Goal: Task Accomplishment & Management: Complete application form

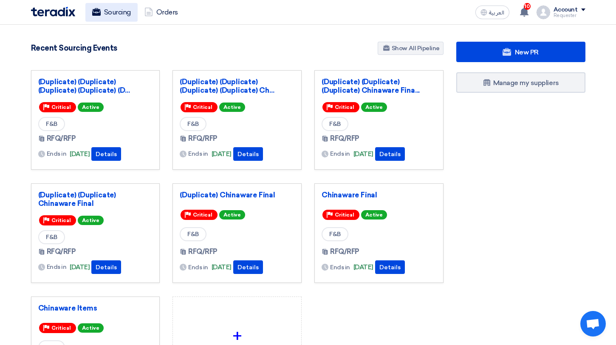
click at [101, 17] on link "Sourcing" at bounding box center [111, 12] width 52 height 19
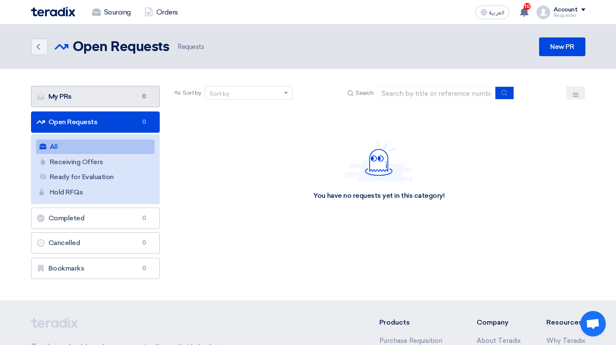
click at [122, 98] on link "My PRs My PRs 0" at bounding box center [95, 96] width 129 height 21
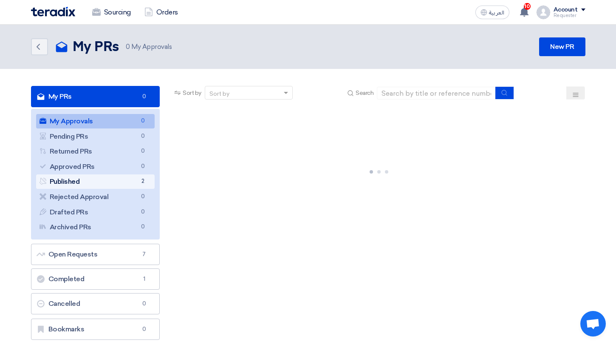
click at [150, 180] on link "Published Published 2" at bounding box center [95, 181] width 119 height 14
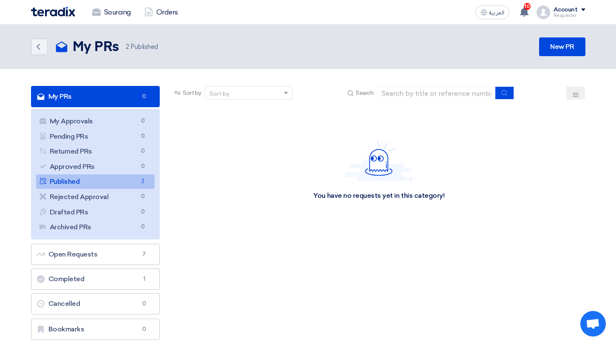
click at [142, 181] on span "2" at bounding box center [143, 181] width 10 height 9
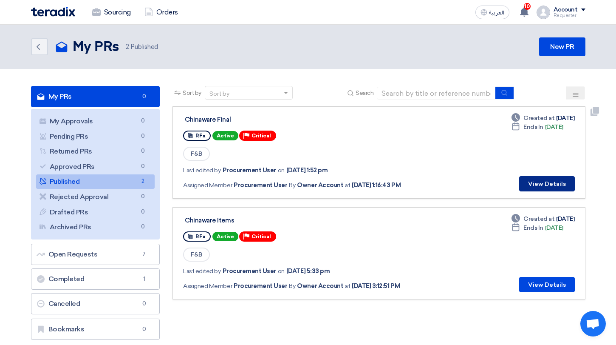
click at [527, 183] on button "View Details" at bounding box center [547, 183] width 56 height 15
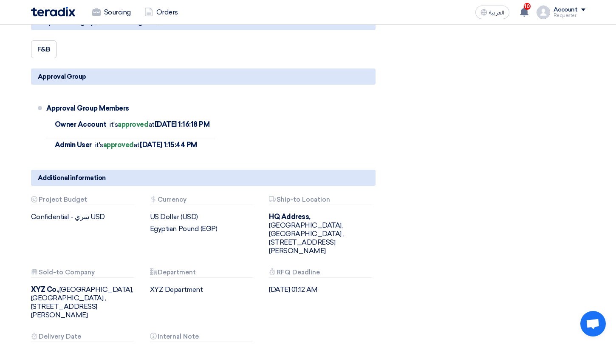
scroll to position [731, 0]
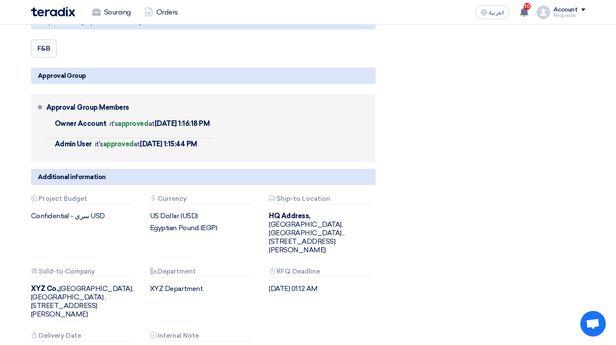
drag, startPoint x: 103, startPoint y: 128, endPoint x: 168, endPoint y: 128, distance: 65.0
click at [168, 127] on li "Owner Account it's approved at Aug 16, 2025, 1:16:18 PM" at bounding box center [130, 128] width 169 height 20
click at [168, 128] on li "Owner Account it's approved at Aug 16, 2025, 1:16:18 PM" at bounding box center [130, 128] width 169 height 20
drag, startPoint x: 124, startPoint y: 126, endPoint x: 233, endPoint y: 134, distance: 109.5
click at [233, 134] on div "Approval Group Members Owner Account it's approved at Aug 16, 2025, 1:16:18 PM …" at bounding box center [209, 127] width 326 height 61
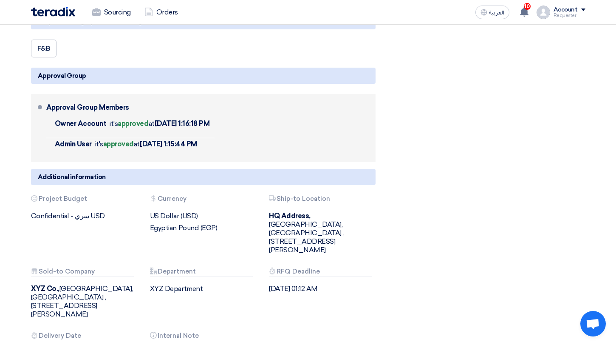
click at [233, 134] on div "Approval Group Members Owner Account it's approved at Aug 16, 2025, 1:16:18 PM …" at bounding box center [209, 127] width 326 height 61
click at [67, 114] on div "Approval Group Members" at bounding box center [87, 107] width 83 height 20
drag, startPoint x: 65, startPoint y: 116, endPoint x: 114, endPoint y: 116, distance: 48.9
click at [114, 116] on div "Approval Group Members" at bounding box center [87, 107] width 83 height 20
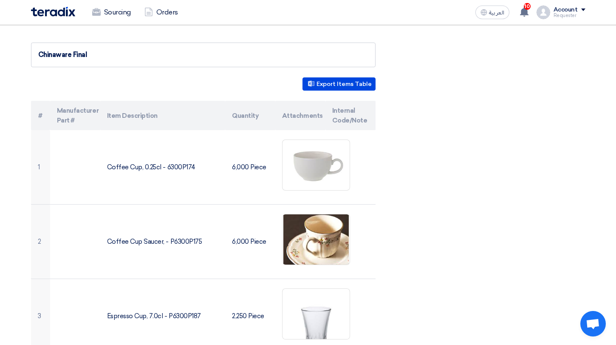
scroll to position [0, 0]
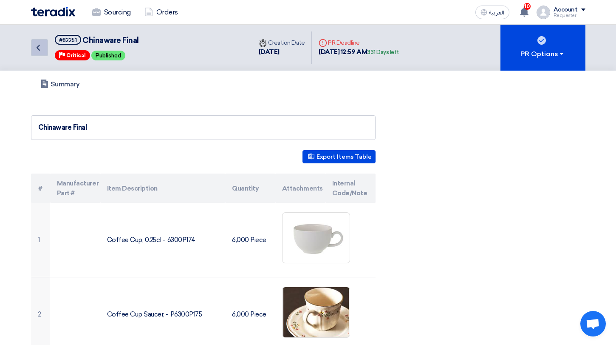
click at [42, 42] on icon "Back" at bounding box center [38, 47] width 10 height 10
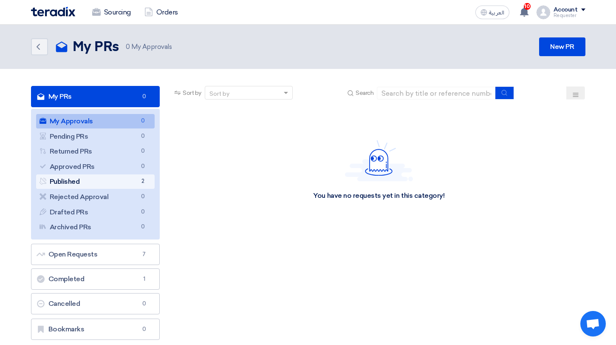
click at [132, 178] on link "Published Published 2" at bounding box center [95, 181] width 119 height 14
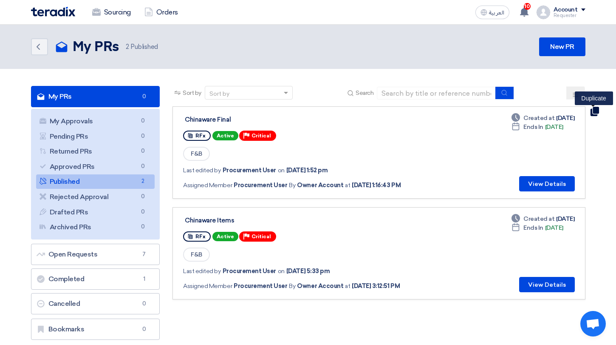
click at [590, 113] on use at bounding box center [594, 111] width 8 height 9
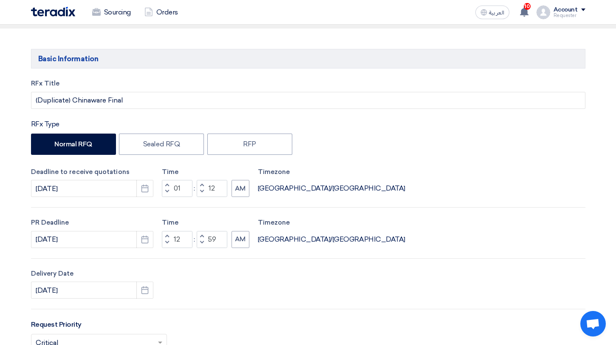
scroll to position [77, 0]
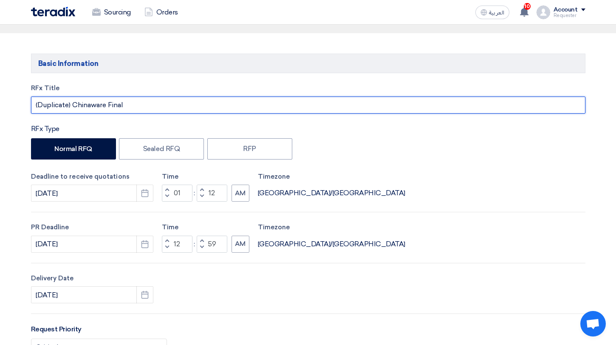
click at [74, 105] on input "(Duplicate) Chinaware Final" at bounding box center [308, 104] width 555 height 17
drag, startPoint x: 74, startPoint y: 105, endPoint x: 0, endPoint y: 105, distance: 73.5
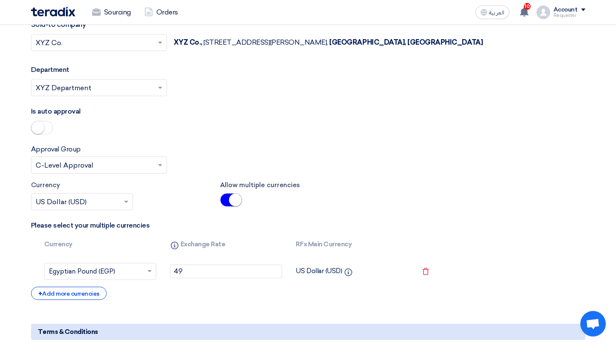
scroll to position [1685, 0]
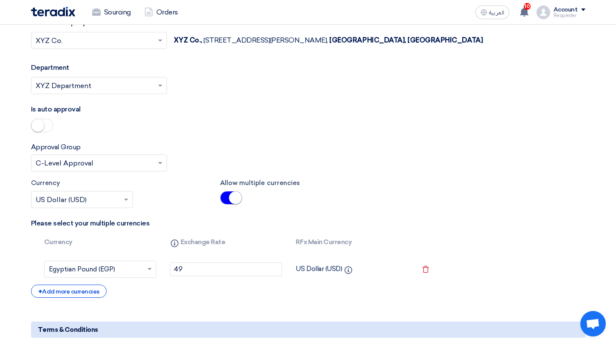
type input "Chinaware Final"
click at [41, 127] on small at bounding box center [37, 125] width 13 height 13
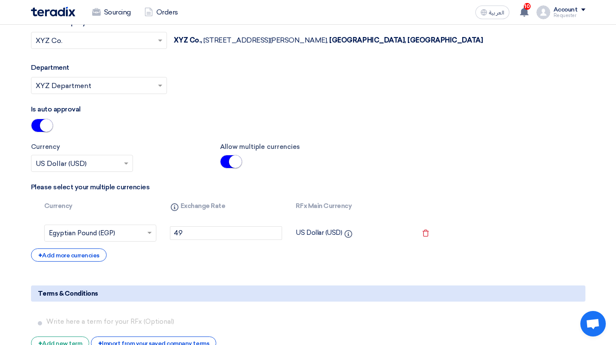
click at [43, 128] on small at bounding box center [46, 125] width 13 height 13
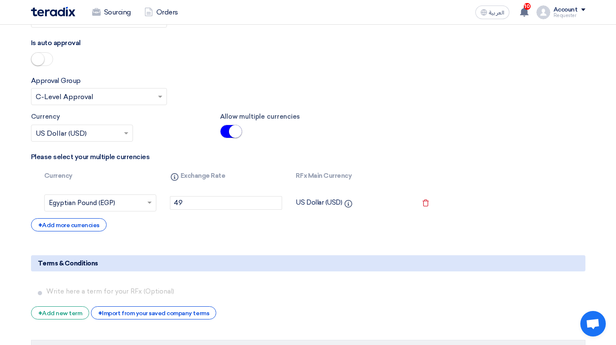
scroll to position [1753, 0]
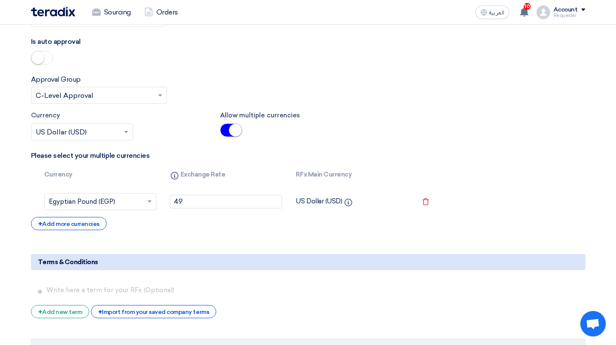
click at [138, 93] on input "text" at bounding box center [95, 96] width 118 height 14
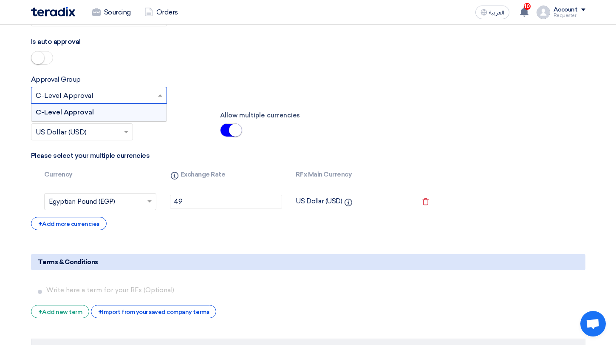
click at [138, 93] on input "text" at bounding box center [95, 96] width 118 height 14
click at [190, 93] on div "Approval Group Select approval group... × C-Level Approval × C-Level Approval" at bounding box center [308, 88] width 555 height 29
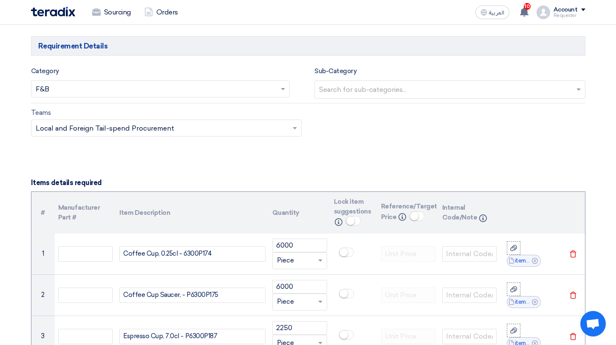
scroll to position [528, 0]
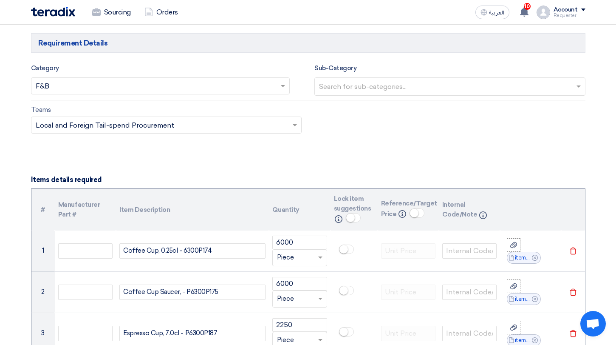
click at [231, 111] on div "Teams Teams.. × Local and Foreign Tail-spend Procurement ×" at bounding box center [166, 119] width 271 height 29
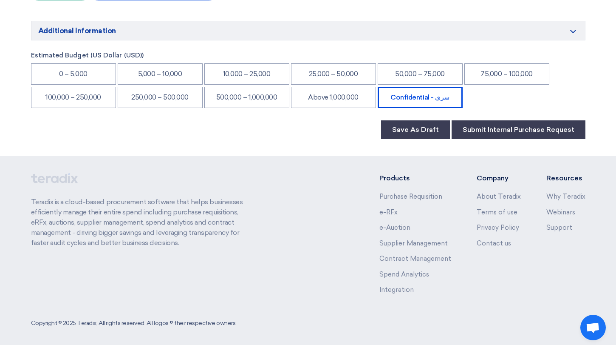
scroll to position [2075, 0]
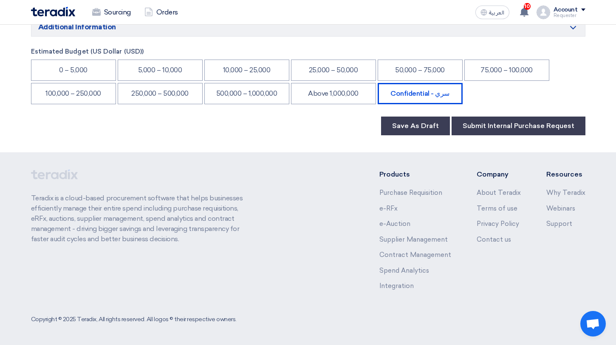
click at [325, 117] on div "Save As Draft Submit Internal Purchase Request" at bounding box center [308, 125] width 555 height 19
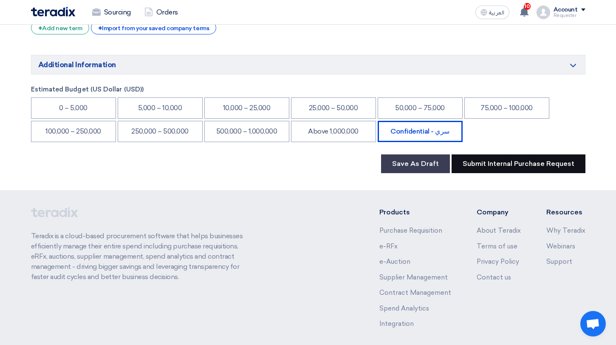
click at [480, 162] on button "Submit Internal Purchase Request" at bounding box center [519, 163] width 134 height 19
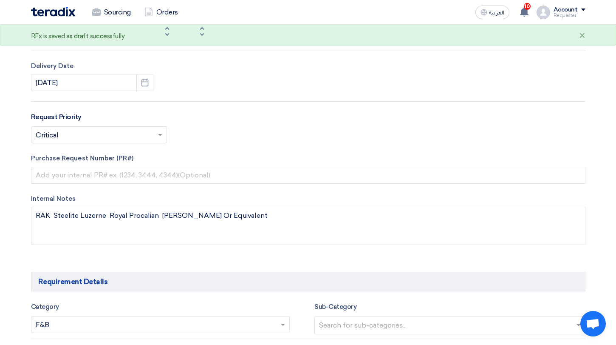
scroll to position [0, 0]
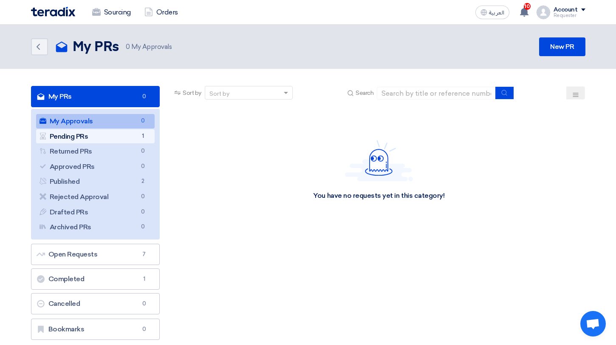
click at [103, 134] on link "Pending PRs Pending PRs 1" at bounding box center [95, 136] width 119 height 14
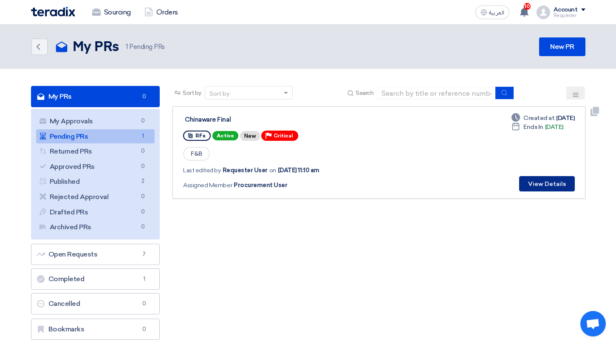
click at [534, 183] on button "View Details" at bounding box center [547, 183] width 56 height 15
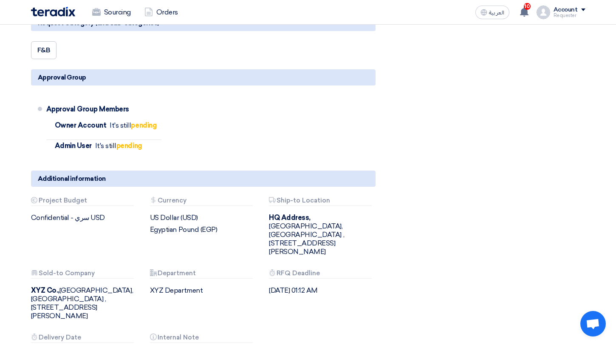
scroll to position [591, 0]
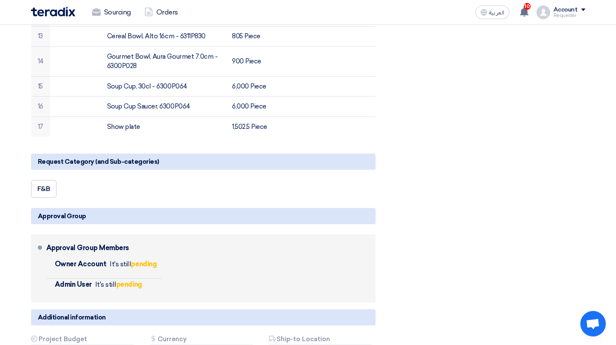
drag, startPoint x: 62, startPoint y: 262, endPoint x: 102, endPoint y: 262, distance: 40.8
click at [100, 262] on span "Owner Account" at bounding box center [81, 264] width 52 height 8
click at [102, 262] on span "Owner Account" at bounding box center [81, 264] width 52 height 8
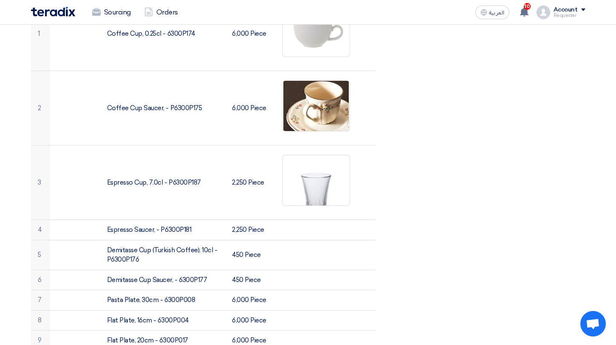
scroll to position [0, 0]
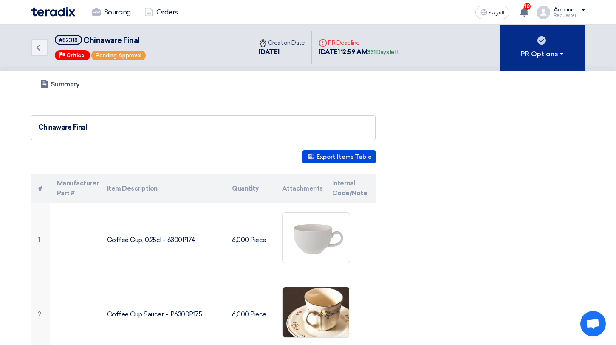
click at [543, 52] on div "PR Options" at bounding box center [543, 54] width 45 height 10
click at [539, 58] on div "PR Options" at bounding box center [543, 54] width 45 height 10
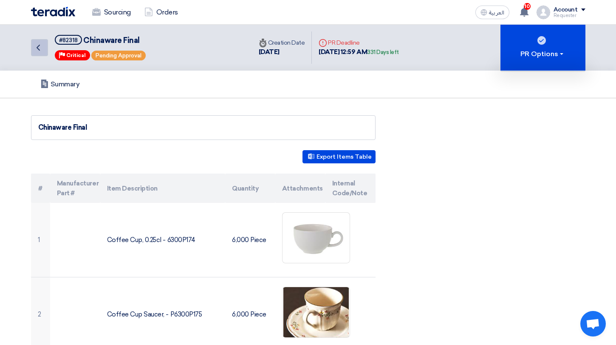
click at [35, 55] on link "Back" at bounding box center [39, 47] width 17 height 17
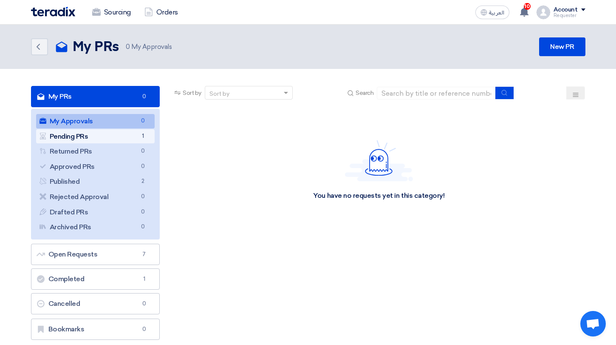
click at [133, 130] on link "Pending PRs Pending PRs 1" at bounding box center [95, 136] width 119 height 14
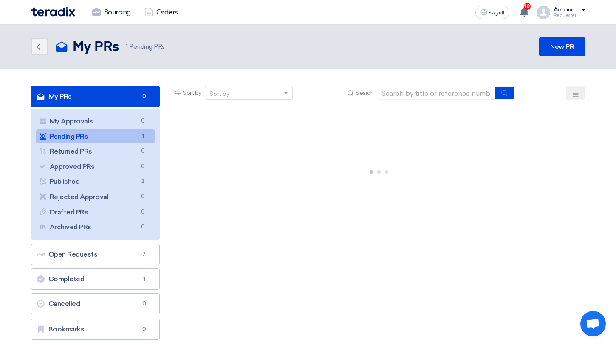
click at [556, 17] on div "Requester" at bounding box center [570, 15] width 32 height 5
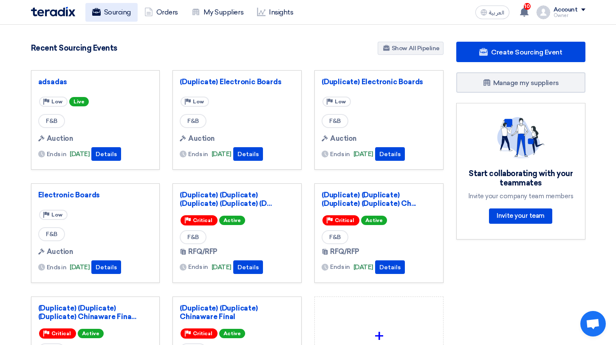
click at [121, 19] on link "Sourcing" at bounding box center [111, 12] width 52 height 19
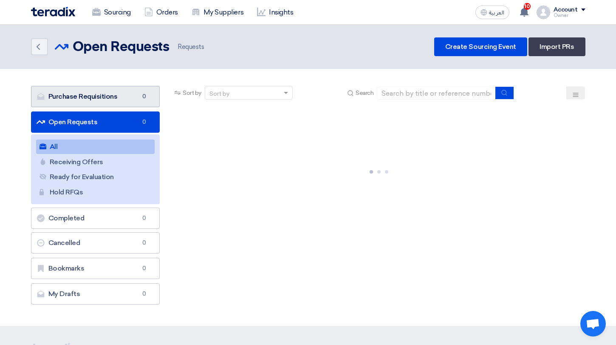
click at [135, 93] on link "Purchase Requisitions Purchase Requisitions 0" at bounding box center [95, 96] width 129 height 21
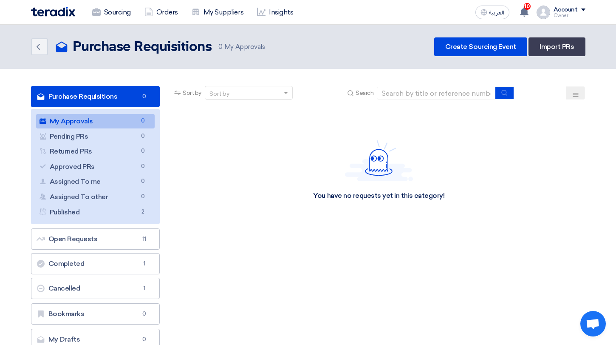
click at [133, 122] on link "My Approvals My Approvals 0" at bounding box center [95, 121] width 119 height 14
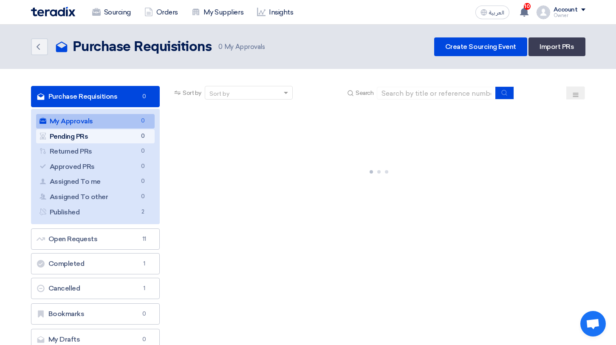
click at [141, 139] on span "0" at bounding box center [143, 136] width 10 height 9
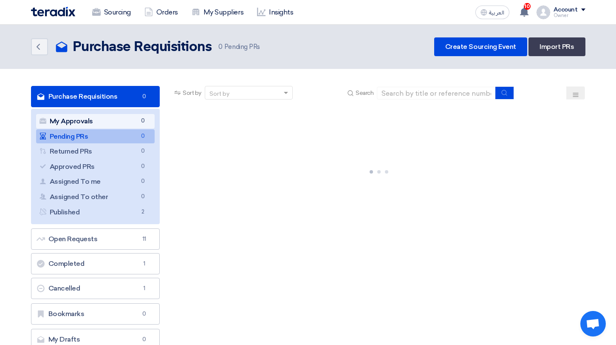
click at [141, 125] on link "My Approvals My Approvals 0" at bounding box center [95, 121] width 119 height 14
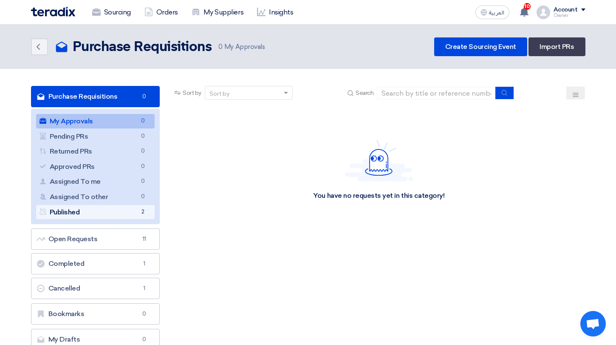
click at [131, 206] on link "Published Published 2" at bounding box center [95, 212] width 119 height 14
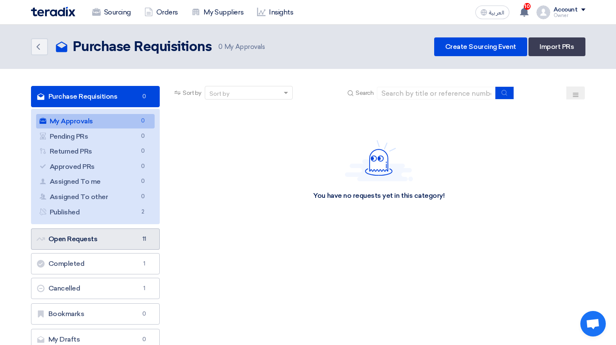
click at [122, 232] on link "Open Requests Open Requests 11" at bounding box center [95, 238] width 129 height 21
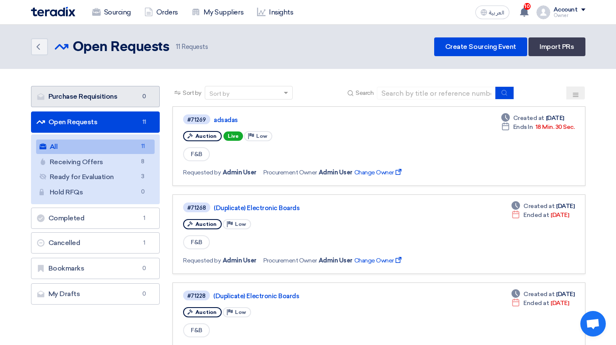
click at [126, 90] on link "Purchase Requisitions Purchase Requisitions 0" at bounding box center [95, 96] width 129 height 21
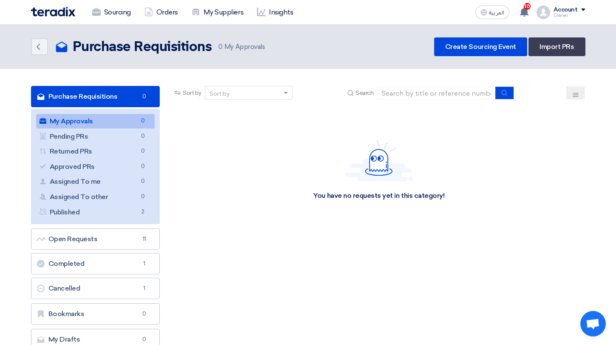
click at [552, 15] on div "Account Owner Sourcing Orders My Suppliers Insights Settings New Feature Reques…" at bounding box center [561, 13] width 49 height 14
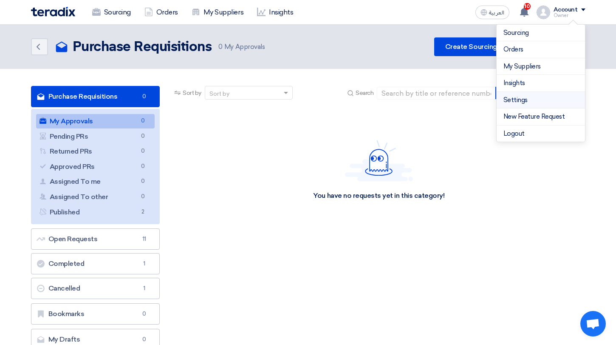
click at [529, 98] on link "Settings" at bounding box center [541, 100] width 75 height 10
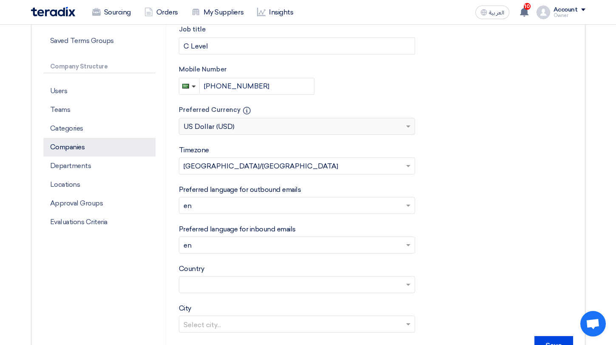
scroll to position [218, 0]
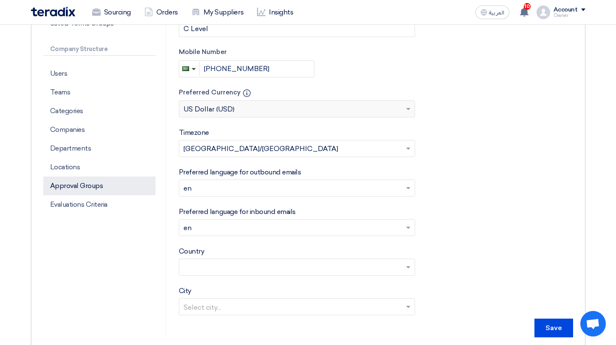
click at [99, 188] on p "Approval Groups" at bounding box center [99, 185] width 112 height 19
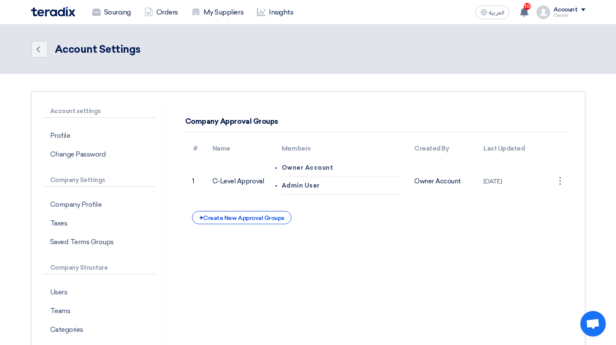
click at [569, 184] on div "Company Approval Groups # Name Members Created By Last Updated 1 C-Level Approv…" at bounding box center [376, 168] width 394 height 112
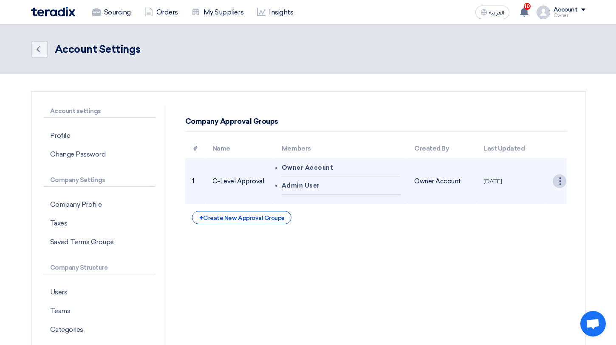
click at [561, 183] on div "⋮" at bounding box center [560, 181] width 14 height 14
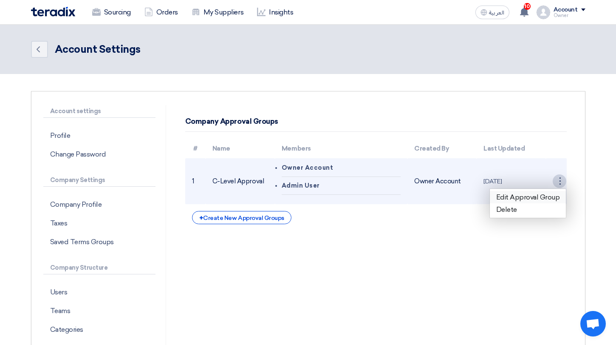
click at [548, 194] on link "Edit Approval Group" at bounding box center [528, 197] width 76 height 12
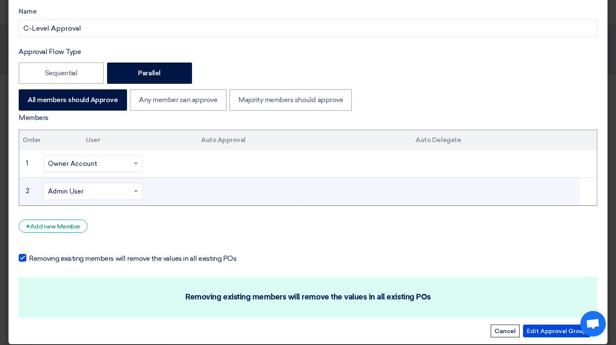
scroll to position [35, 0]
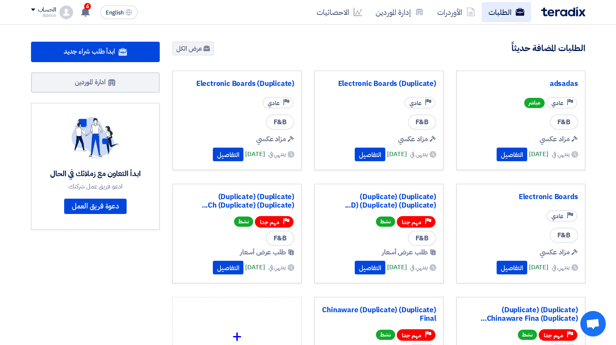
click at [511, 19] on link "الطلبات" at bounding box center [506, 12] width 49 height 20
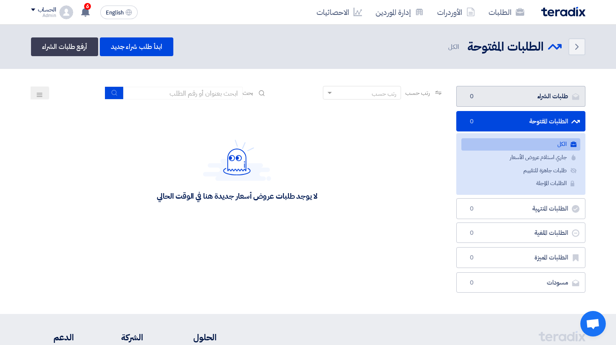
click at [552, 95] on link "طلبات الشراء طلبات الشراء 0" at bounding box center [520, 96] width 129 height 21
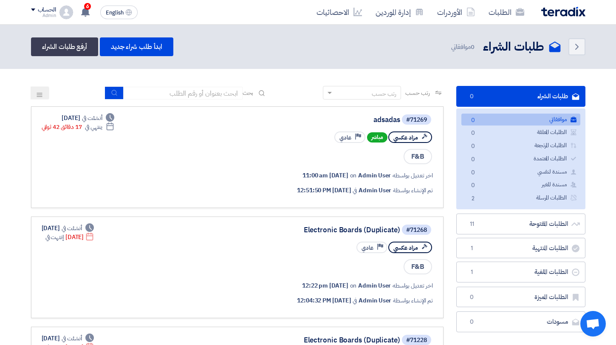
click at [505, 115] on link "موافقاتي موافقاتي 0" at bounding box center [520, 119] width 119 height 12
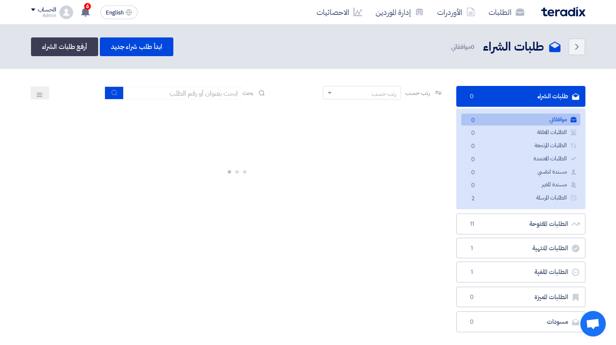
click at [505, 115] on link "موافقاتي موافقاتي 0" at bounding box center [520, 119] width 119 height 12
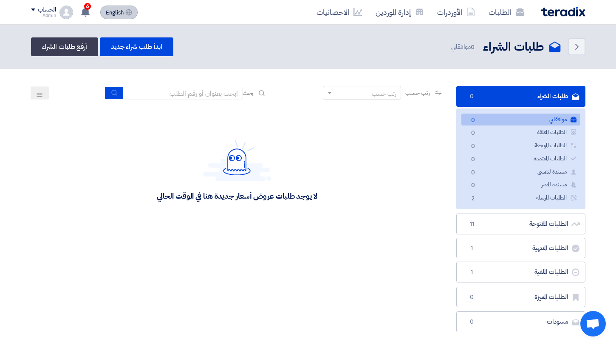
click at [112, 14] on span "English" at bounding box center [115, 13] width 18 height 6
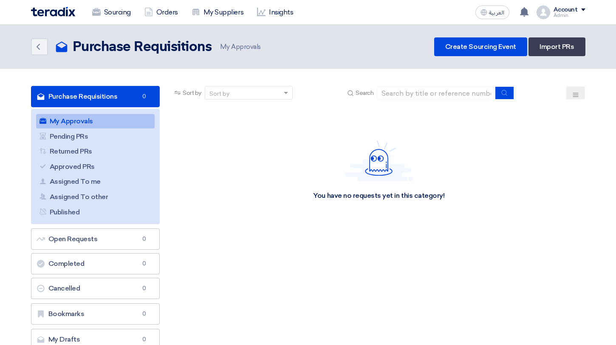
click at [566, 8] on div "Account" at bounding box center [566, 9] width 24 height 7
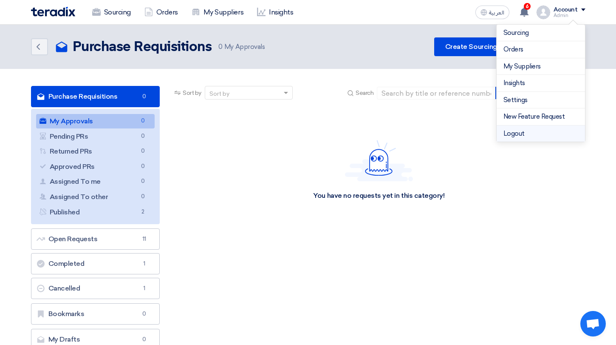
click at [541, 127] on li "Logout" at bounding box center [541, 133] width 88 height 17
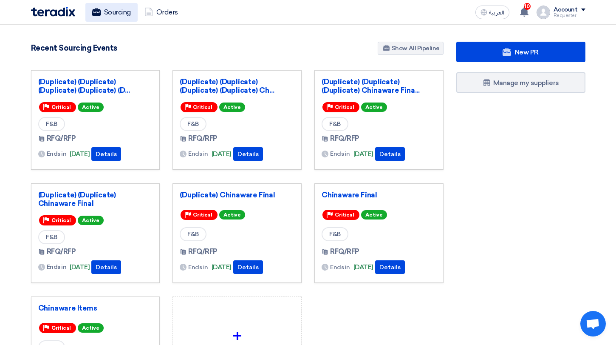
click at [117, 16] on link "Sourcing" at bounding box center [111, 12] width 52 height 19
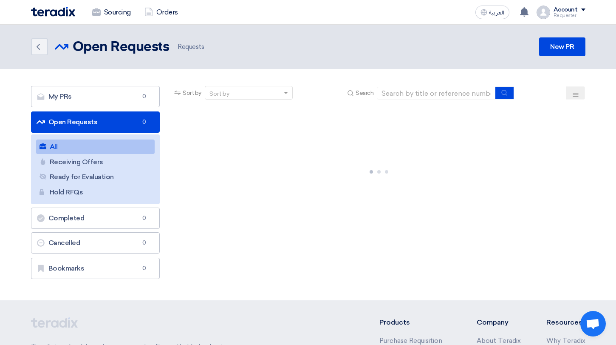
click at [117, 16] on link "Sourcing" at bounding box center [111, 12] width 52 height 19
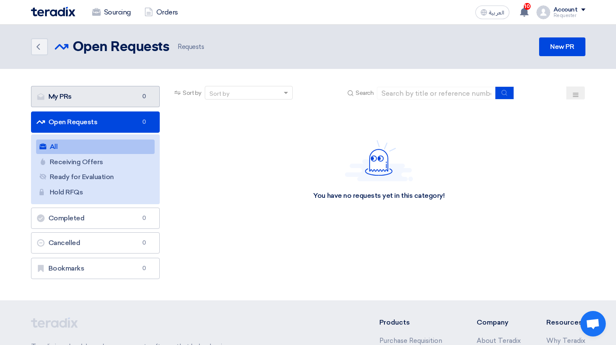
click at [139, 102] on link "My PRs My PRs 0" at bounding box center [95, 96] width 129 height 21
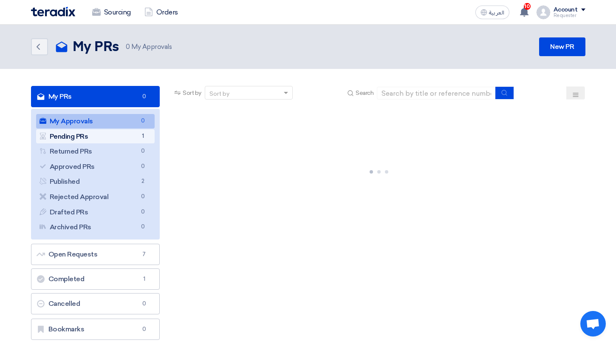
click at [145, 133] on span "1" at bounding box center [143, 136] width 10 height 9
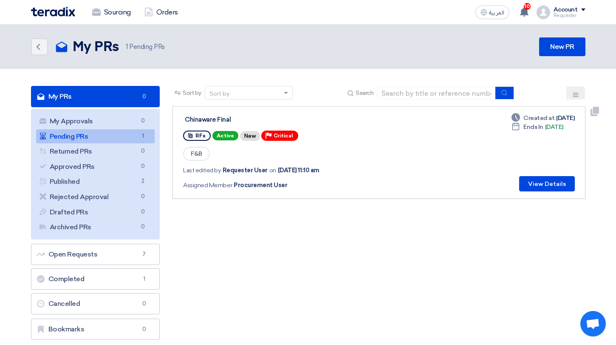
drag, startPoint x: 540, startPoint y: 119, endPoint x: 566, endPoint y: 119, distance: 26.3
click at [566, 119] on div "Deadline Created at Sep 7, 2025" at bounding box center [543, 117] width 63 height 9
drag, startPoint x: 529, startPoint y: 127, endPoint x: 555, endPoint y: 127, distance: 25.5
click at [553, 127] on div "Deadline Ends In Aug 13, 2026" at bounding box center [538, 126] width 52 height 9
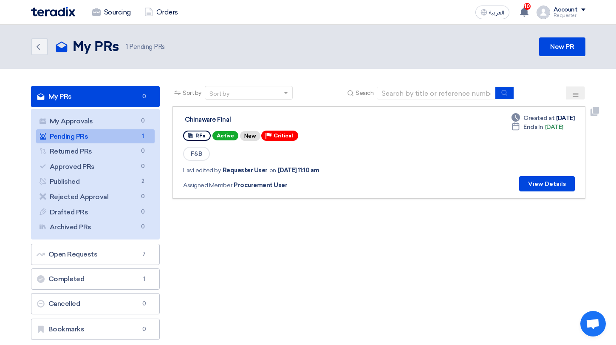
click at [555, 127] on div "Deadline Ends In Aug 13, 2026" at bounding box center [538, 126] width 52 height 9
click at [549, 190] on button "View Details" at bounding box center [547, 183] width 56 height 15
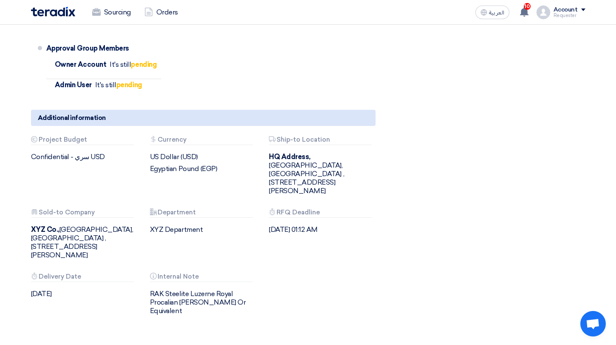
scroll to position [698, 0]
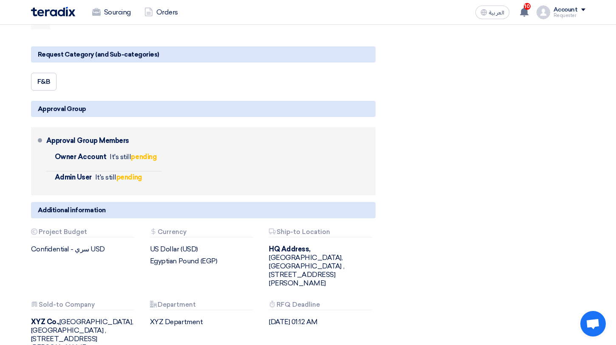
drag, startPoint x: 82, startPoint y: 155, endPoint x: 144, endPoint y: 182, distance: 67.2
click at [144, 182] on ul "Owner Account It's still pending Admin User It's still pending" at bounding box center [104, 171] width 116 height 41
click at [144, 182] on li "Admin User It's still pending" at bounding box center [104, 181] width 116 height 20
drag, startPoint x: 107, startPoint y: 161, endPoint x: 164, endPoint y: 177, distance: 60.0
click at [166, 176] on div "Approval Group Members Owner Account It's still pending Admin User pending" at bounding box center [209, 160] width 326 height 61
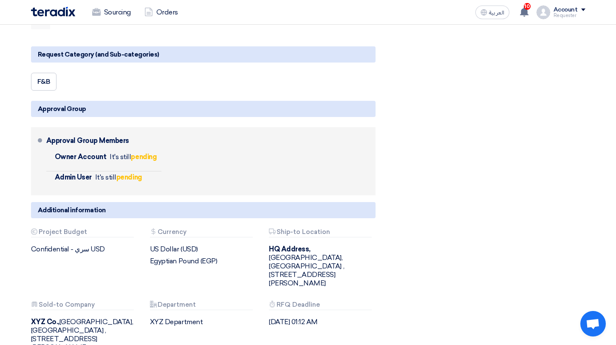
click at [164, 177] on div "Approval Group Members Owner Account It's still pending Admin User pending" at bounding box center [209, 160] width 326 height 61
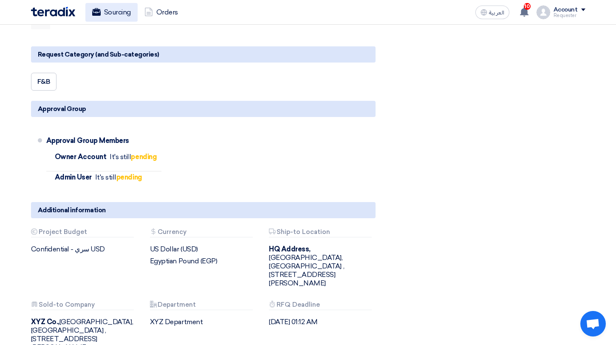
click at [113, 11] on link "Sourcing" at bounding box center [111, 12] width 52 height 19
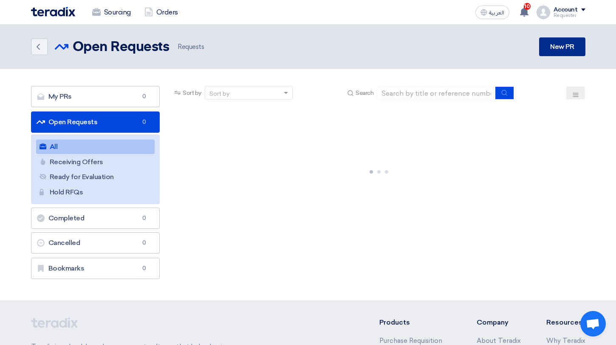
click at [571, 51] on link "New PR" at bounding box center [562, 46] width 46 height 19
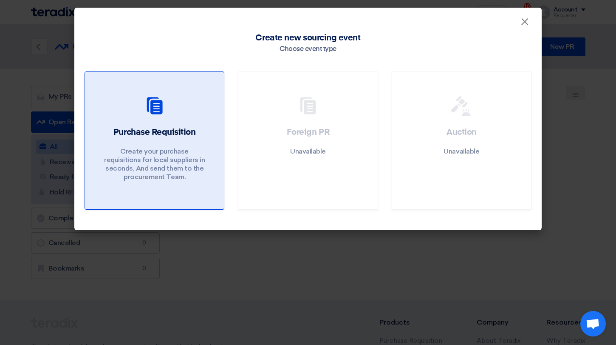
click at [178, 128] on h2 "Purchase Requisition" at bounding box center [154, 132] width 82 height 12
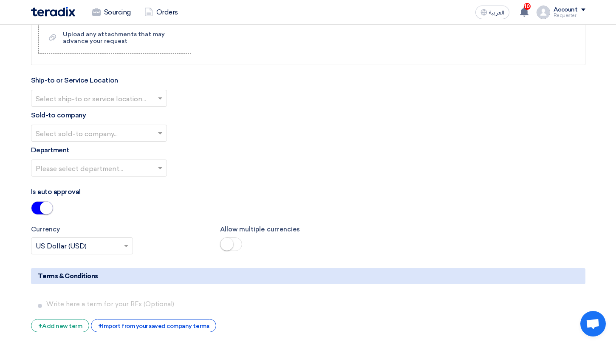
scroll to position [924, 0]
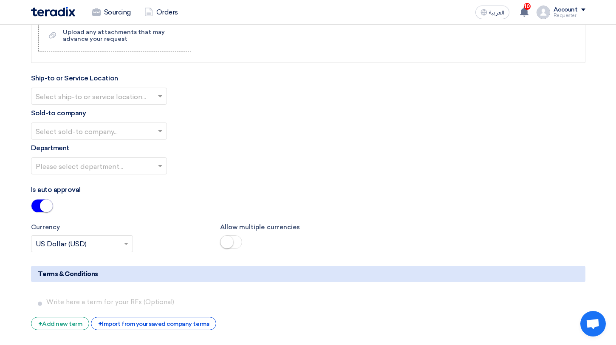
click at [40, 210] on span at bounding box center [42, 206] width 22 height 14
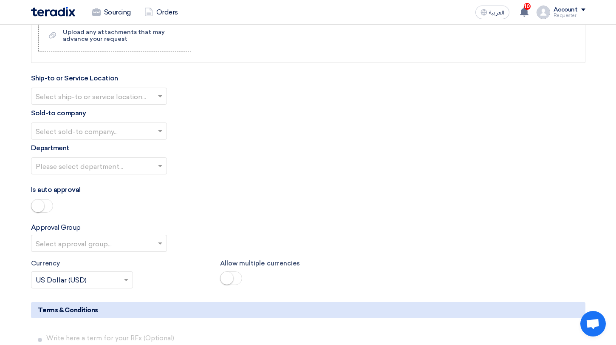
click at [80, 227] on div "Approval Group Select approval group..." at bounding box center [308, 236] width 555 height 29
click at [80, 237] on div "Select approval group..." at bounding box center [99, 243] width 136 height 17
click at [87, 250] on input "text" at bounding box center [95, 244] width 118 height 14
click at [88, 253] on div "C-Level Approval" at bounding box center [98, 260] width 135 height 17
click at [196, 209] on div "Is auto approval" at bounding box center [308, 199] width 555 height 31
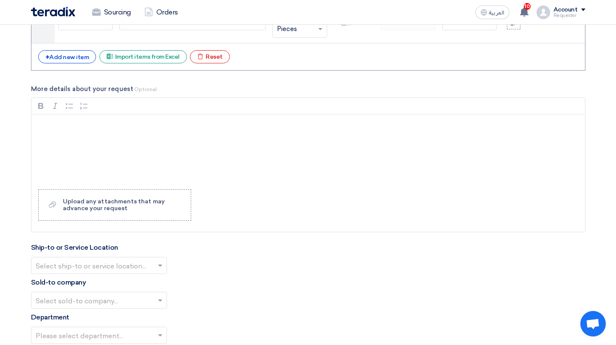
scroll to position [0, 0]
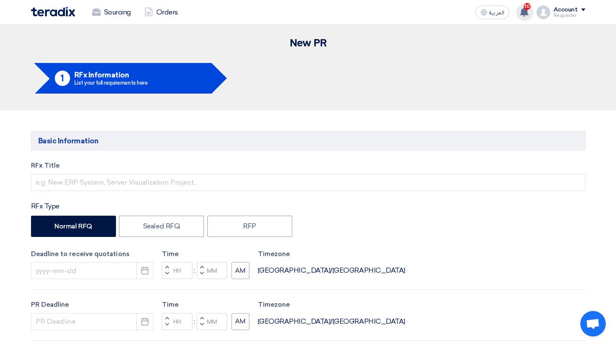
click at [529, 17] on div "10 Procurement User shared RFQ: (Duplicate) (Duplicate) (Duplicate) (Duplicate)…" at bounding box center [524, 12] width 17 height 17
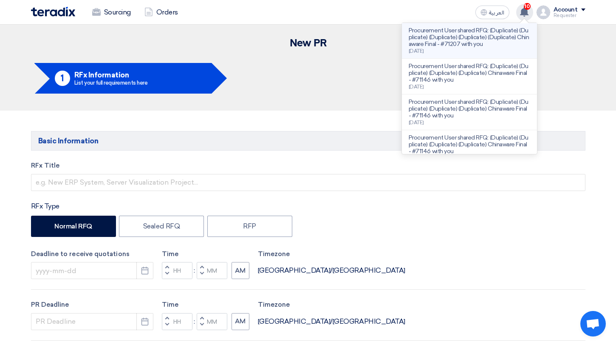
click at [505, 46] on p "Procurement User shared RFQ: (Duplicate) (Duplicate) (Duplicate) (Duplicate) (D…" at bounding box center [470, 37] width 122 height 20
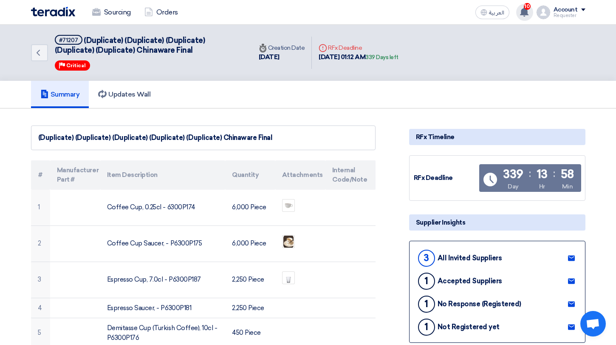
click at [523, 6] on div "10 Procurement User shared RFQ: (Duplicate) (Duplicate) (Duplicate) (Duplicate)…" at bounding box center [524, 12] width 17 height 17
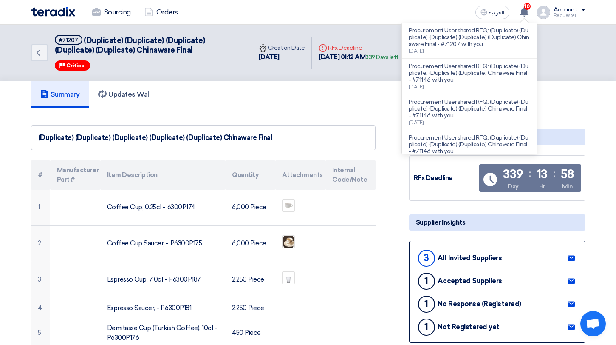
click at [63, 17] on div "Sourcing Orders" at bounding box center [197, 12] width 333 height 19
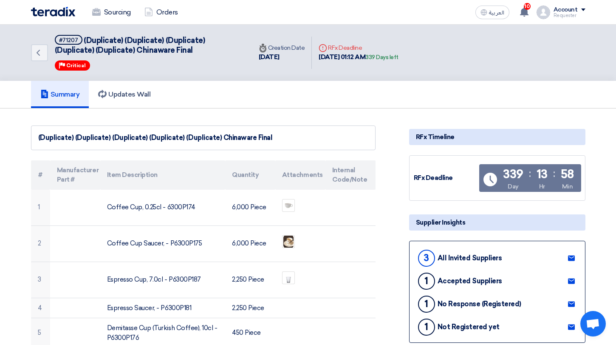
click at [65, 11] on img at bounding box center [53, 12] width 44 height 10
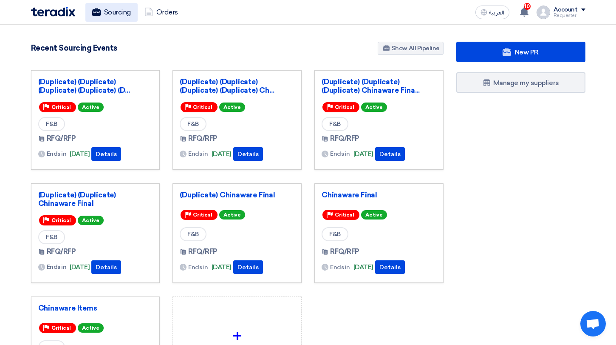
click at [100, 12] on use at bounding box center [96, 12] width 8 height 8
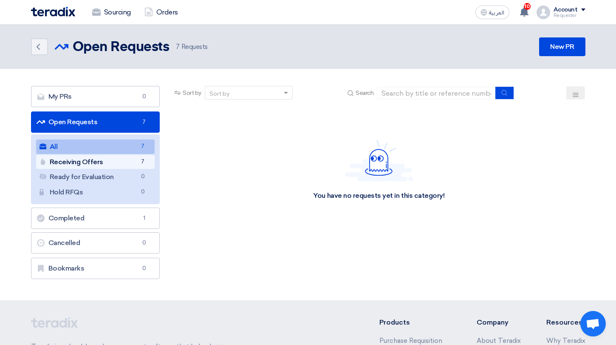
click at [137, 163] on link "Receiving Offers Receiving Offers 7" at bounding box center [95, 162] width 119 height 14
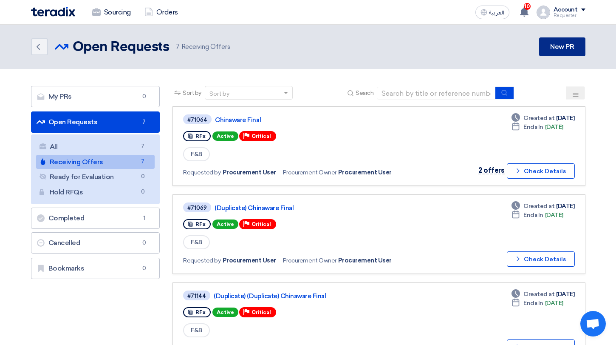
click at [572, 51] on link "New PR" at bounding box center [562, 46] width 46 height 19
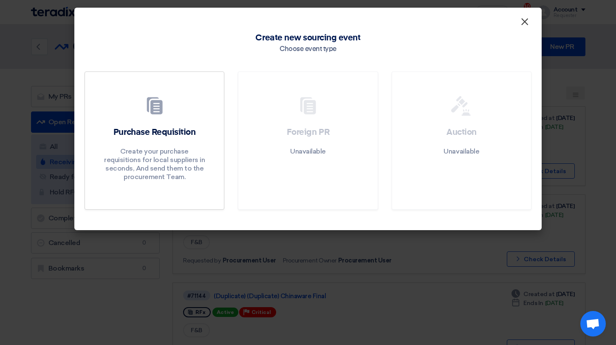
click at [521, 23] on span "×" at bounding box center [525, 23] width 8 height 17
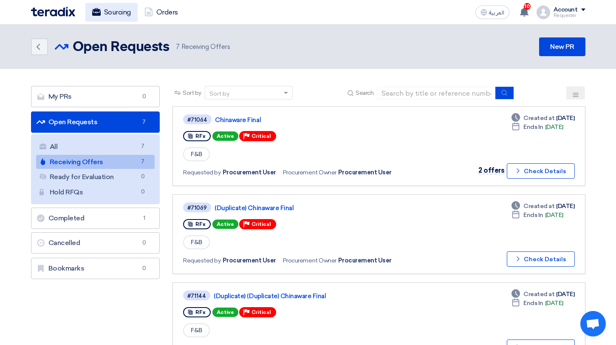
click at [97, 13] on use at bounding box center [96, 12] width 8 height 8
click at [109, 16] on link "Sourcing" at bounding box center [111, 12] width 52 height 19
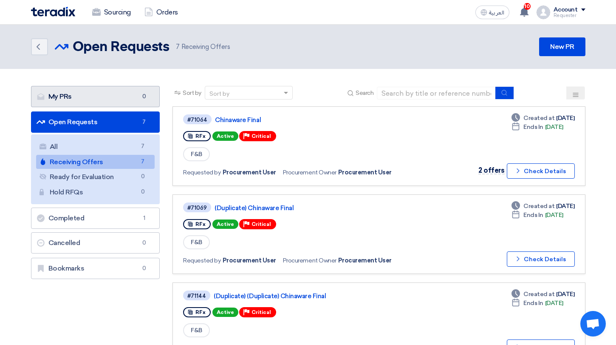
click at [143, 95] on span "0" at bounding box center [144, 96] width 10 height 8
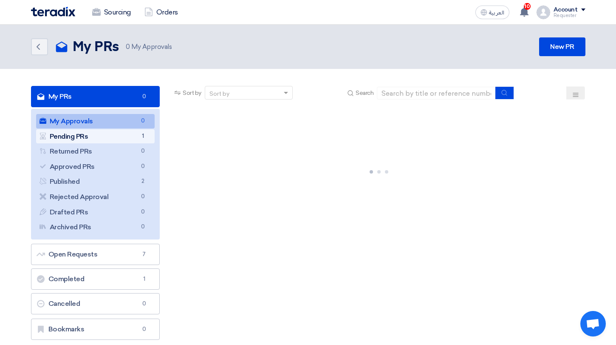
click at [144, 139] on span "1" at bounding box center [143, 136] width 10 height 9
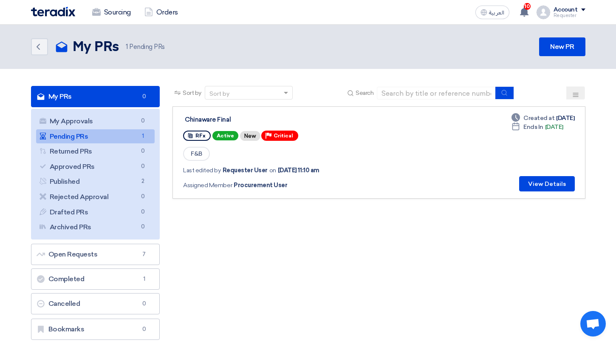
click at [574, 14] on div "Requester" at bounding box center [570, 15] width 32 height 5
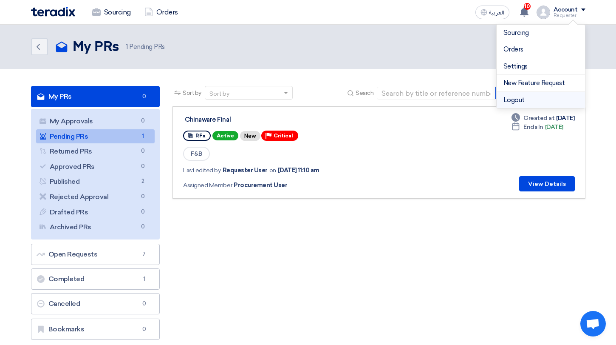
click at [548, 102] on li "Logout" at bounding box center [541, 100] width 88 height 17
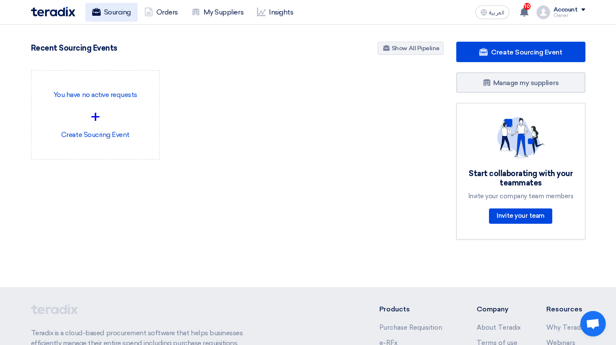
click at [113, 13] on link "Sourcing" at bounding box center [111, 12] width 52 height 19
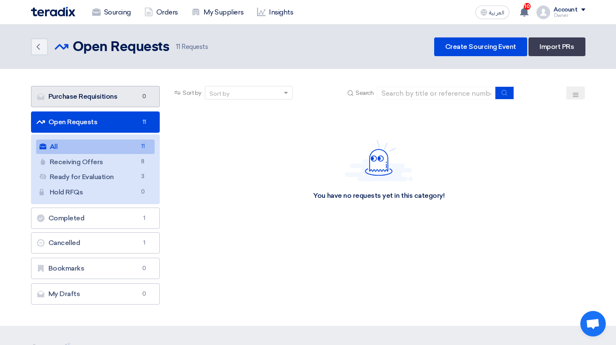
click at [146, 94] on span "0" at bounding box center [144, 96] width 10 height 8
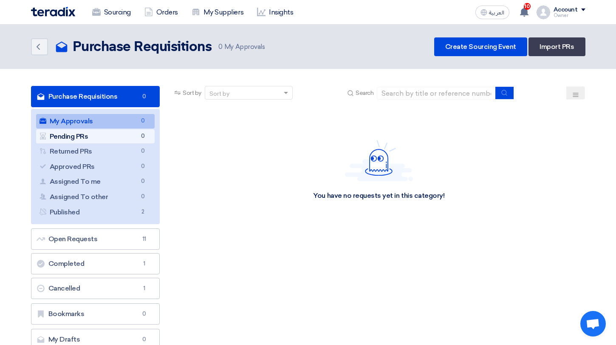
click at [136, 142] on link "Pending PRs Pending PRs 0" at bounding box center [95, 136] width 119 height 14
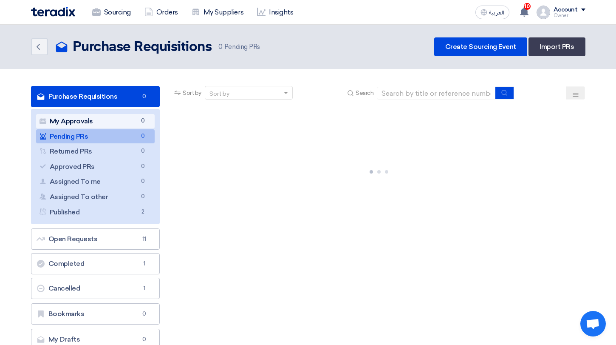
click at [131, 122] on link "My Approvals My Approvals 0" at bounding box center [95, 121] width 119 height 14
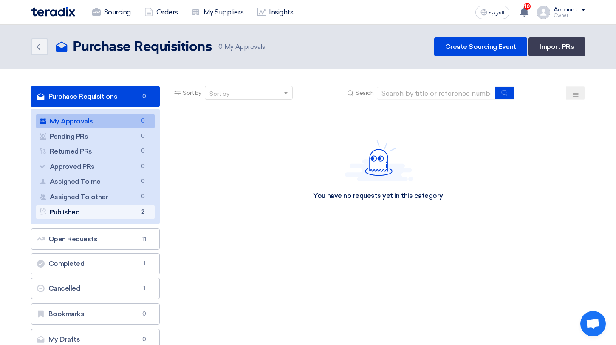
click at [128, 216] on link "Published Published 2" at bounding box center [95, 212] width 119 height 14
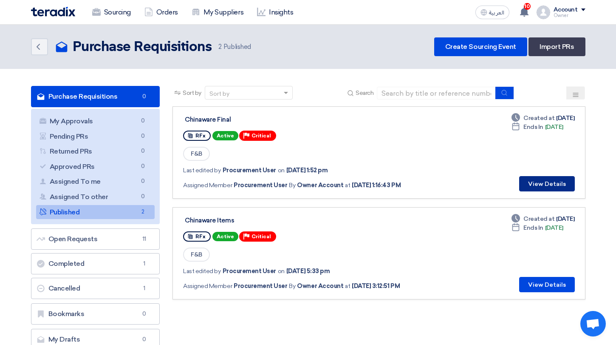
click at [549, 183] on button "View Details" at bounding box center [547, 183] width 56 height 15
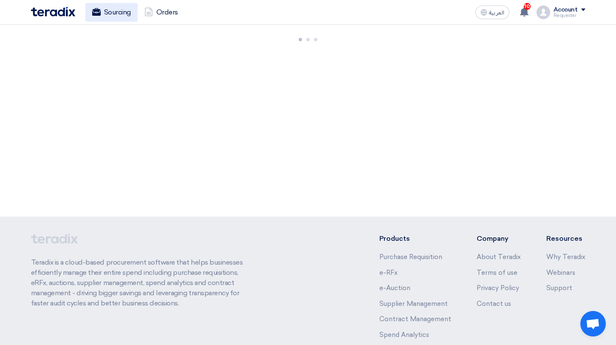
click at [119, 12] on link "Sourcing" at bounding box center [111, 12] width 52 height 19
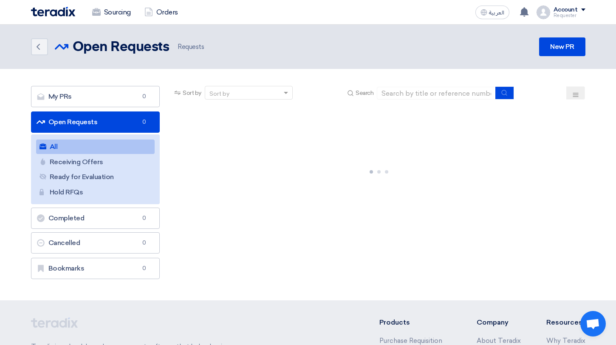
click at [119, 12] on link "Sourcing" at bounding box center [111, 12] width 52 height 19
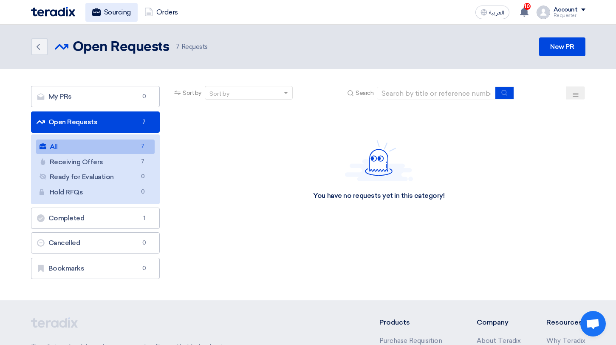
click at [123, 16] on link "Sourcing" at bounding box center [111, 12] width 52 height 19
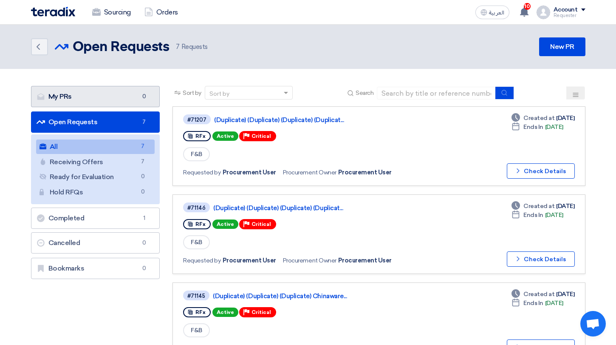
click at [125, 92] on link "My PRs My PRs 0" at bounding box center [95, 96] width 129 height 21
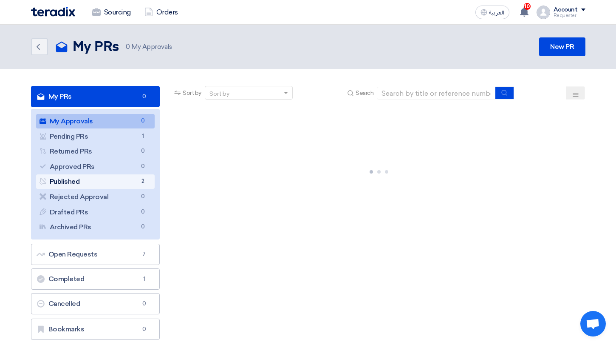
click at [145, 181] on span "2" at bounding box center [143, 181] width 10 height 9
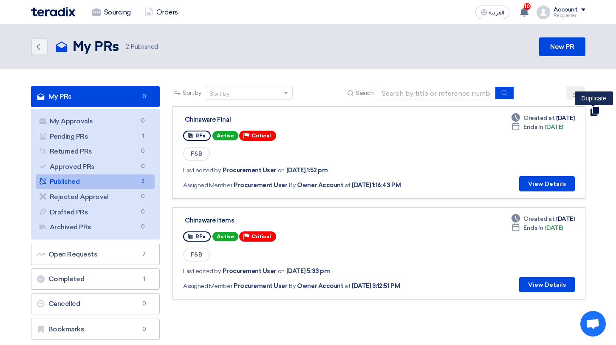
click at [594, 109] on use at bounding box center [594, 111] width 8 height 9
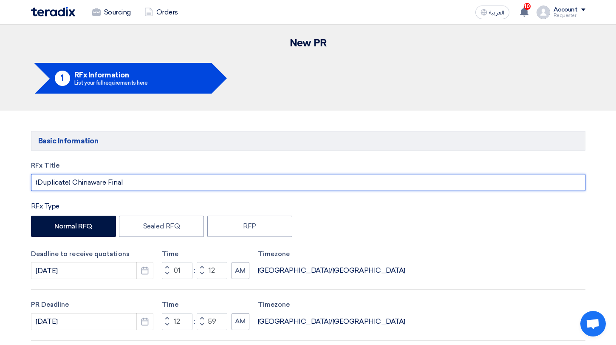
click at [72, 182] on input "(Duplicate) Chinaware Final" at bounding box center [308, 182] width 555 height 17
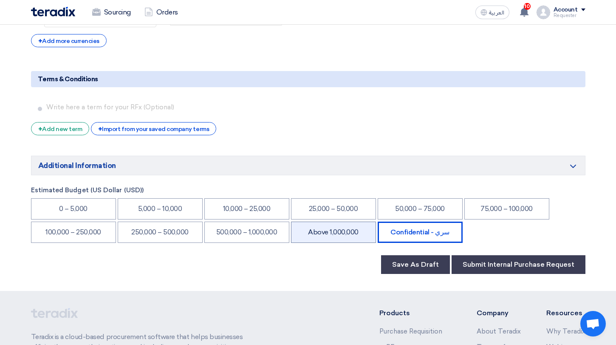
scroll to position [1939, 0]
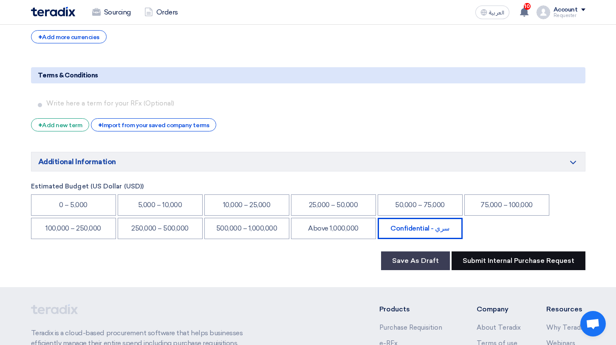
type input "(Duplicate) Final Chinaware Final"
click at [515, 261] on button "Submit Internal Purchase Request" at bounding box center [519, 260] width 134 height 19
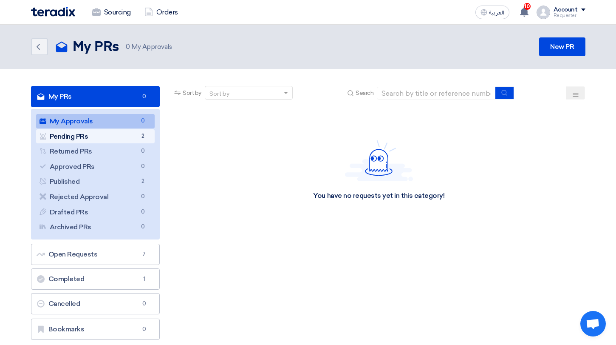
click at [147, 134] on span "2" at bounding box center [143, 136] width 10 height 9
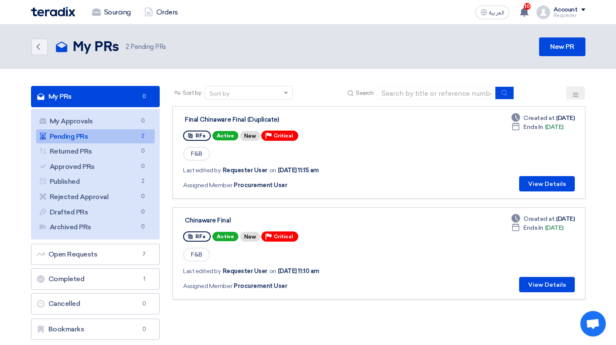
click at [586, 8] on div "Sourcing Orders العربية ع 10 Procurement User shared RFQ: (Duplicate) (Duplicat…" at bounding box center [308, 12] width 567 height 24
click at [555, 13] on div "Requester" at bounding box center [570, 15] width 32 height 5
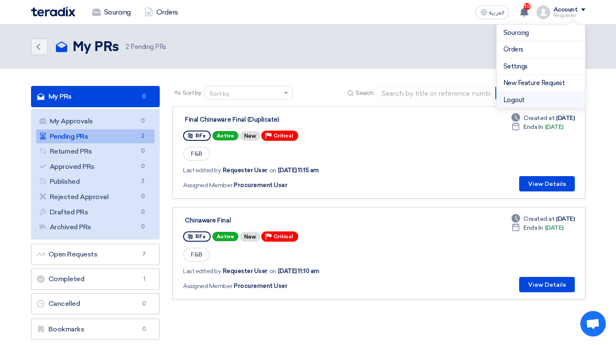
click at [551, 96] on li "Logout" at bounding box center [541, 100] width 88 height 17
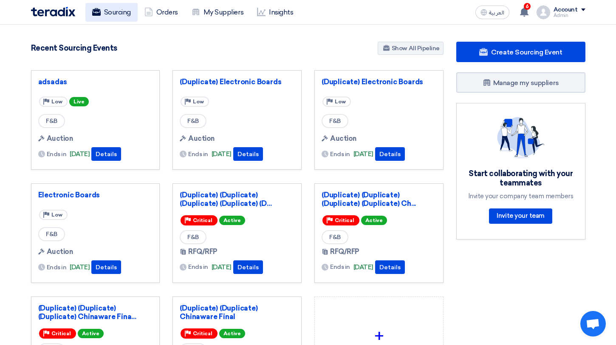
click at [119, 3] on link "Sourcing" at bounding box center [111, 12] width 52 height 19
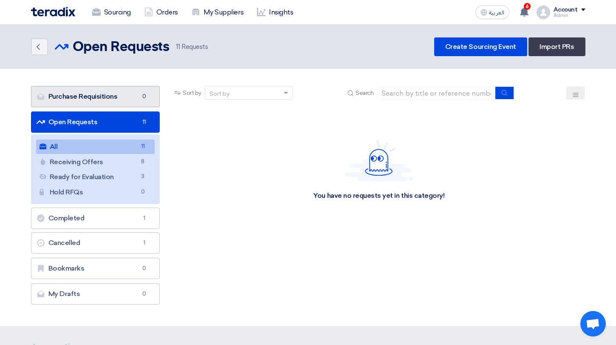
click at [140, 91] on link "Purchase Requisitions Purchase Requisitions 0" at bounding box center [95, 96] width 129 height 21
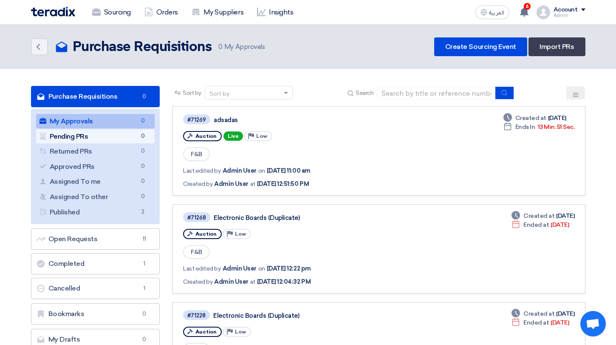
click at [144, 136] on span "0" at bounding box center [143, 136] width 10 height 9
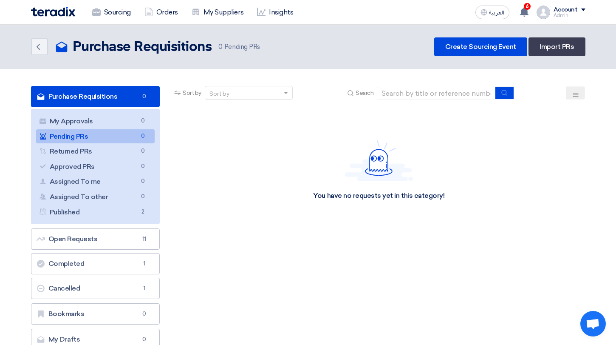
click at [578, 11] on div "Account" at bounding box center [570, 9] width 32 height 7
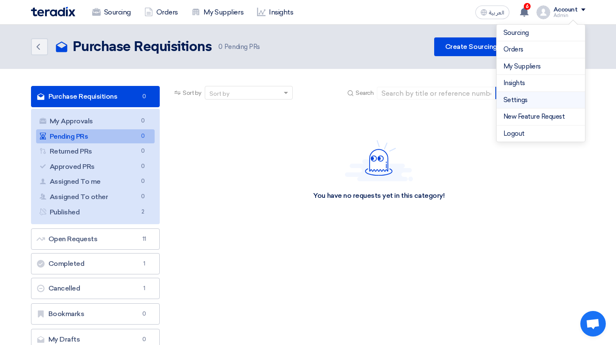
click at [521, 102] on link "Settings" at bounding box center [541, 100] width 75 height 10
